Goal: Connect with others: Connect with others

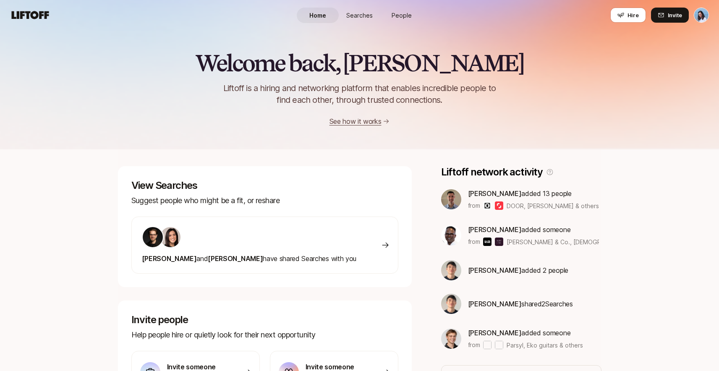
click at [397, 14] on span "People" at bounding box center [402, 15] width 20 height 9
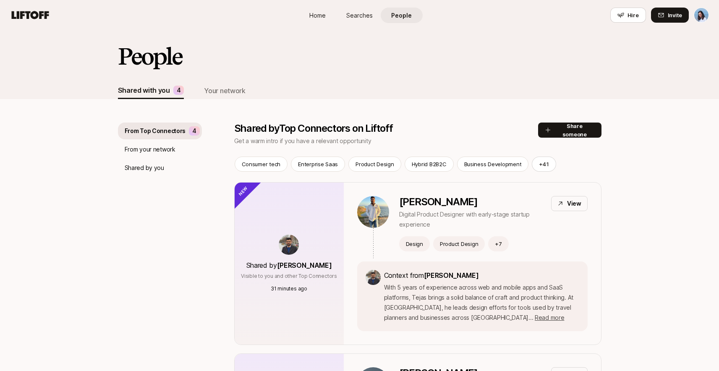
click at [175, 153] on div "From your network" at bounding box center [160, 149] width 84 height 17
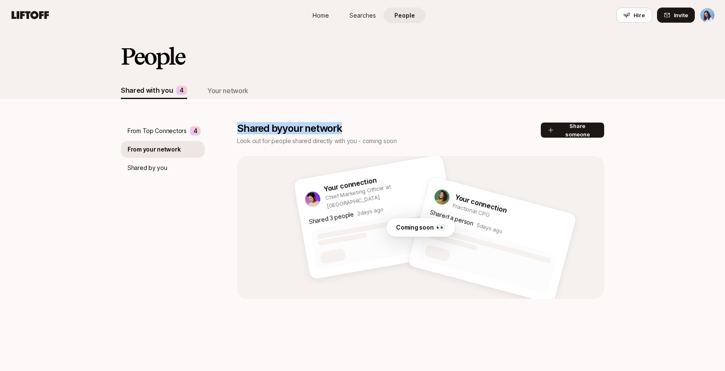
drag, startPoint x: 345, startPoint y: 131, endPoint x: 234, endPoint y: 126, distance: 110.6
click at [234, 126] on div "From Top Connectors 4 From your network Shared by you Shared by your network Lo…" at bounding box center [363, 199] width 484 height 200
copy p "Shared by your network"
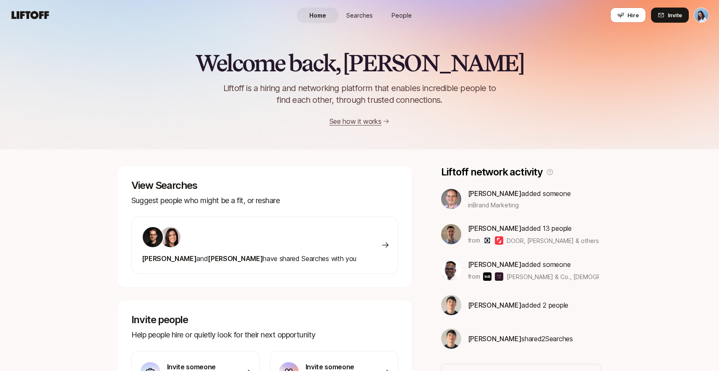
click at [408, 18] on span "People" at bounding box center [402, 15] width 20 height 9
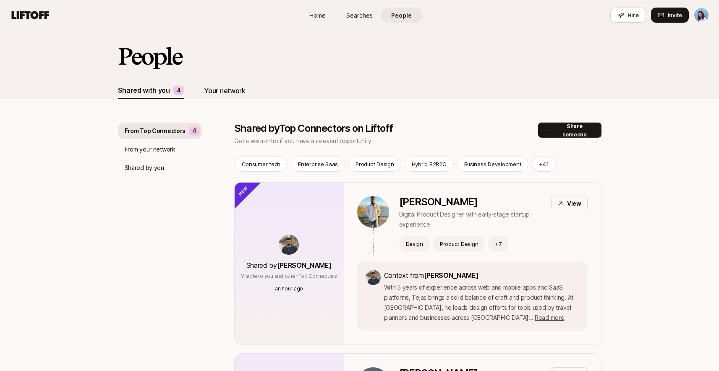
drag, startPoint x: 212, startPoint y: 79, endPoint x: 214, endPoint y: 86, distance: 7.3
click at [212, 80] on div "People" at bounding box center [360, 63] width 484 height 39
click at [216, 91] on div "Your network" at bounding box center [224, 90] width 41 height 11
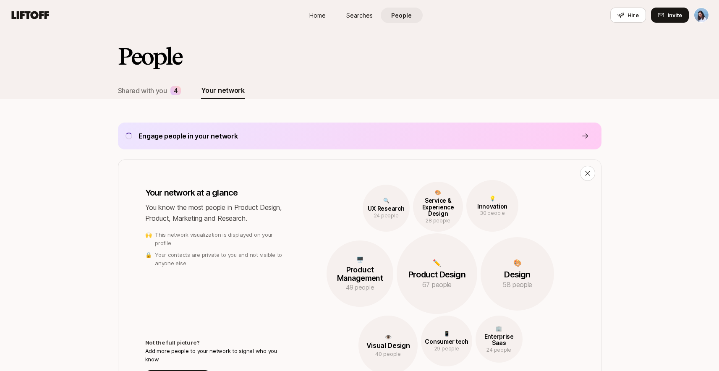
click at [485, 136] on div "Engage people in your network" at bounding box center [360, 136] width 484 height 27
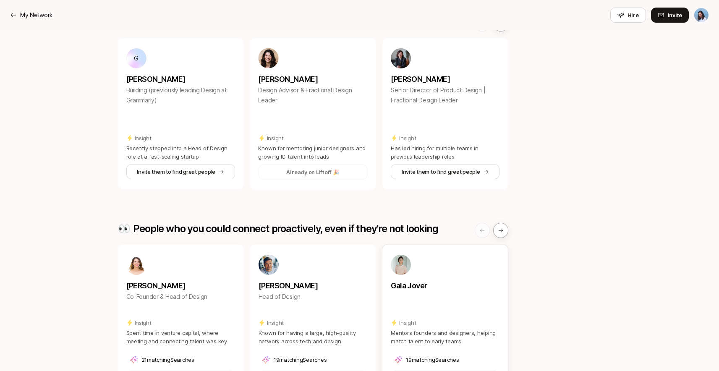
scroll to position [248, 0]
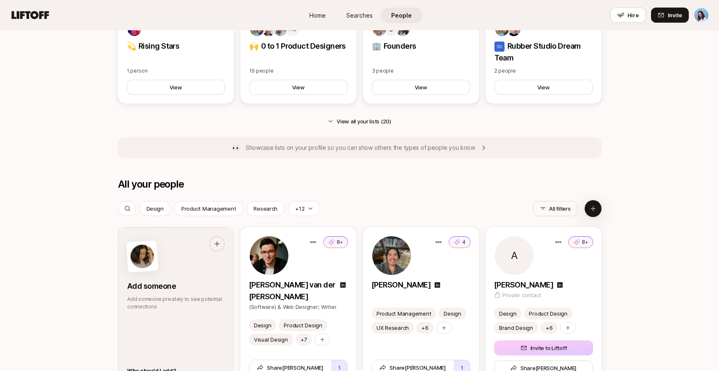
scroll to position [635, 0]
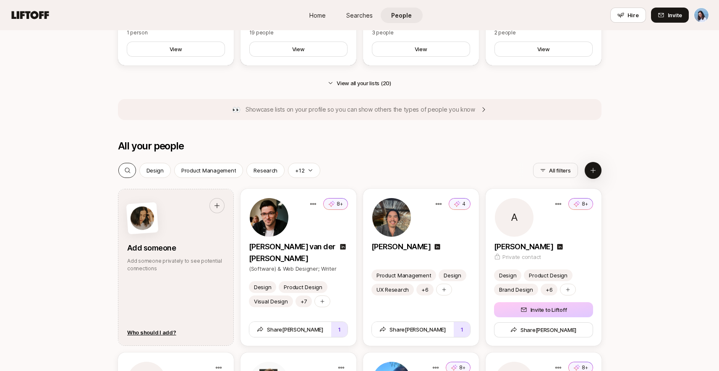
click at [127, 170] on icon at bounding box center [127, 170] width 7 height 7
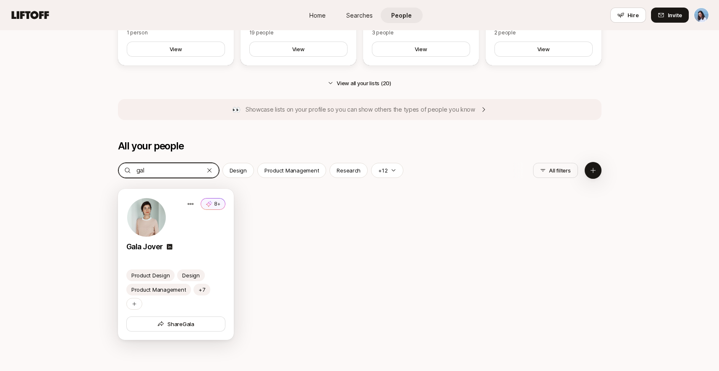
type input "gal"
click at [210, 249] on div "Gala Jover" at bounding box center [175, 247] width 99 height 12
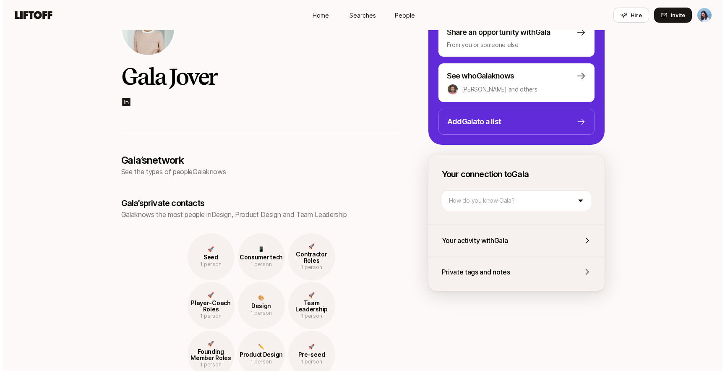
scroll to position [88, 0]
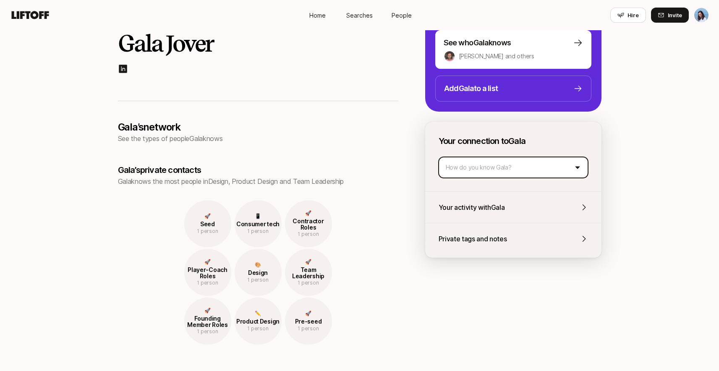
click at [485, 166] on html "Home Searches People Hire Home Searches People Hire Hire Invite Gala Jover Gala…" at bounding box center [359, 97] width 719 height 371
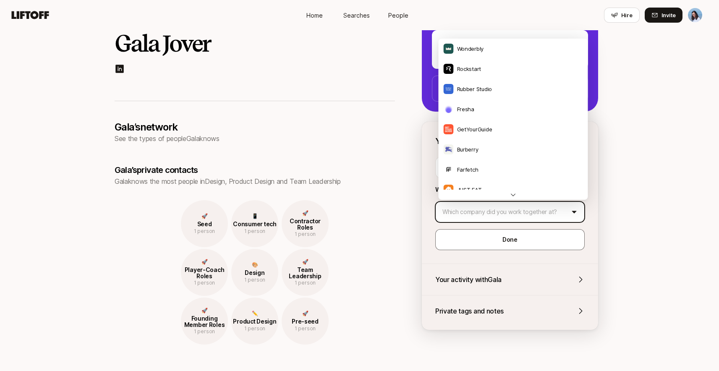
click at [521, 219] on html "Home Searches People Hire Home Searches People Hire Hire Invite Gala Jover Gala…" at bounding box center [359, 97] width 719 height 371
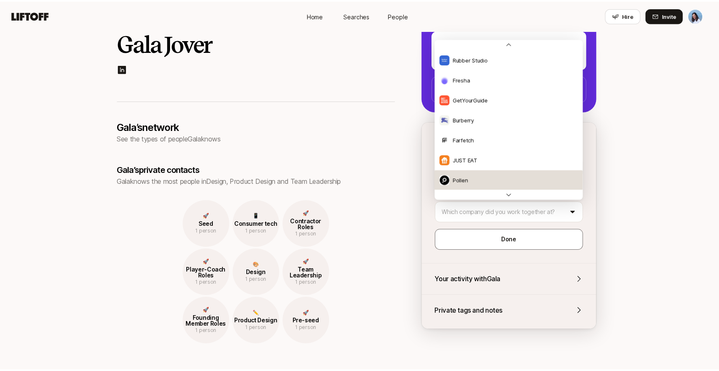
scroll to position [67, 0]
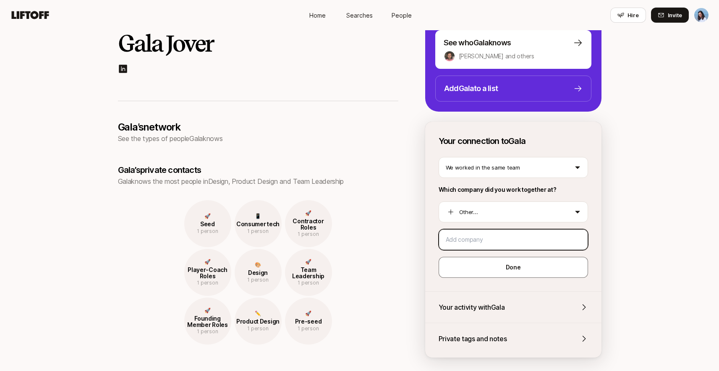
click at [474, 241] on input at bounding box center [513, 240] width 135 height 10
type input "Liftoff"
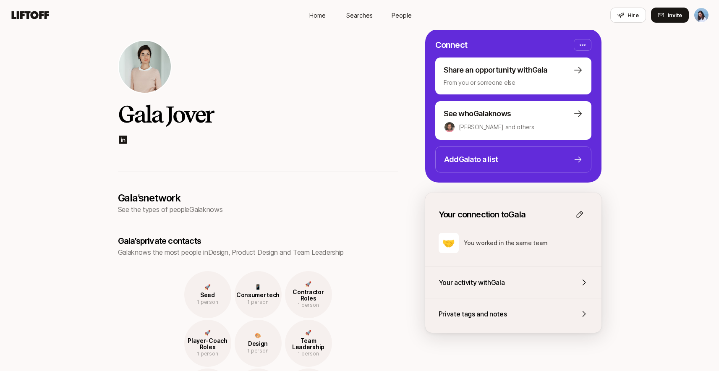
scroll to position [0, 0]
